Goal: Task Accomplishment & Management: Complete application form

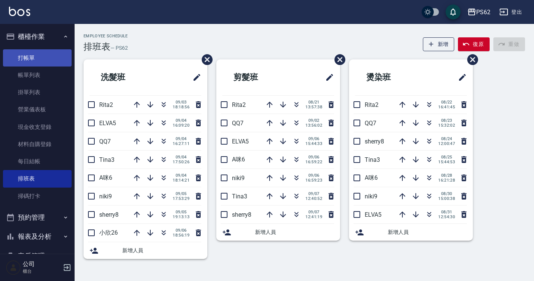
click at [43, 53] on link "打帳單" at bounding box center [37, 57] width 69 height 17
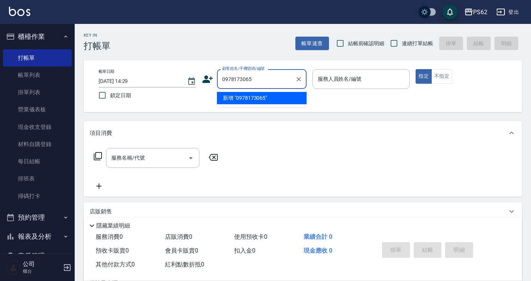
click at [280, 77] on input "0978173065" at bounding box center [256, 78] width 72 height 13
type input "0978173065"
click at [209, 81] on icon at bounding box center [207, 79] width 11 height 11
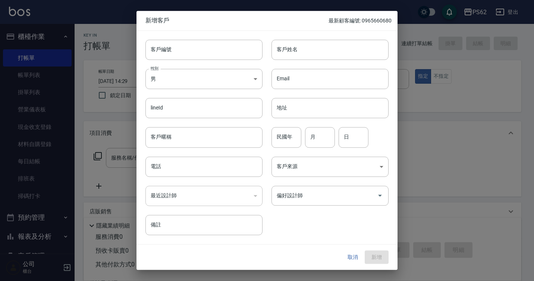
click at [183, 190] on div "​" at bounding box center [204, 195] width 117 height 20
click at [178, 171] on input "電話" at bounding box center [204, 166] width 117 height 20
paste input "0978173065"
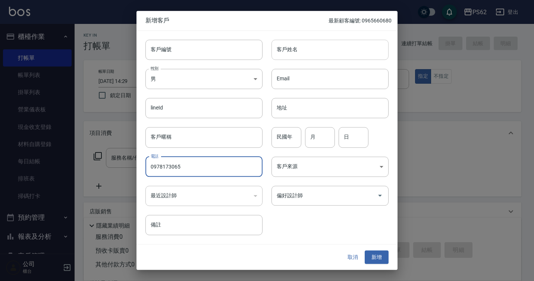
type input "0978173065"
click at [305, 51] on input "客戶姓名" at bounding box center [330, 50] width 117 height 20
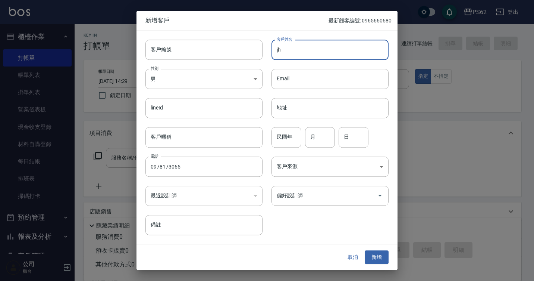
type input "j"
type input "[PERSON_NAME]"
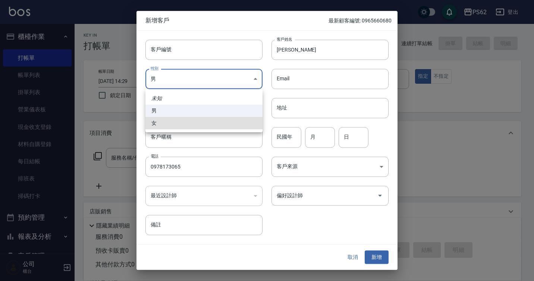
type input "[DEMOGRAPHIC_DATA]"
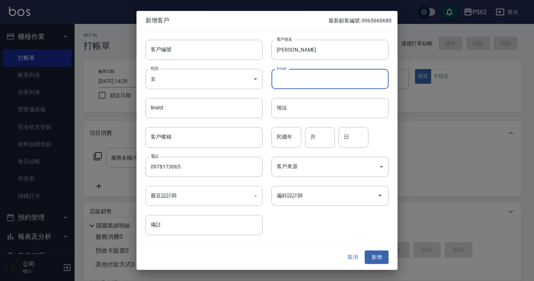
click at [381, 253] on button "新增" at bounding box center [377, 257] width 24 height 14
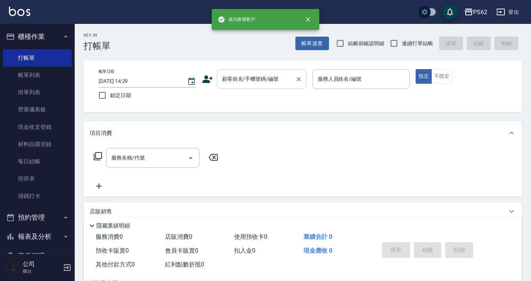
click at [268, 77] on div "顧客姓名/手機號碼/編號 顧客姓名/手機號碼/編號" at bounding box center [262, 79] width 90 height 20
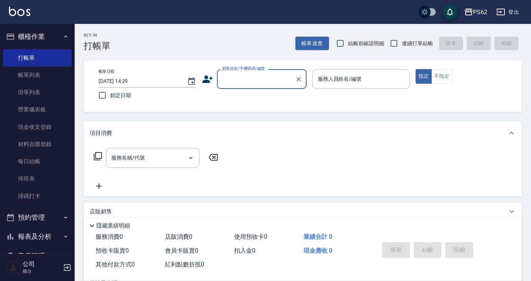
paste input "0978173065"
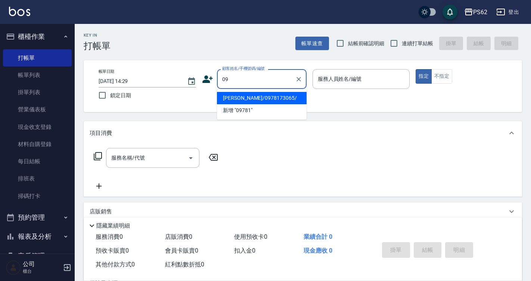
type input "0"
